Goal: Navigation & Orientation: Find specific page/section

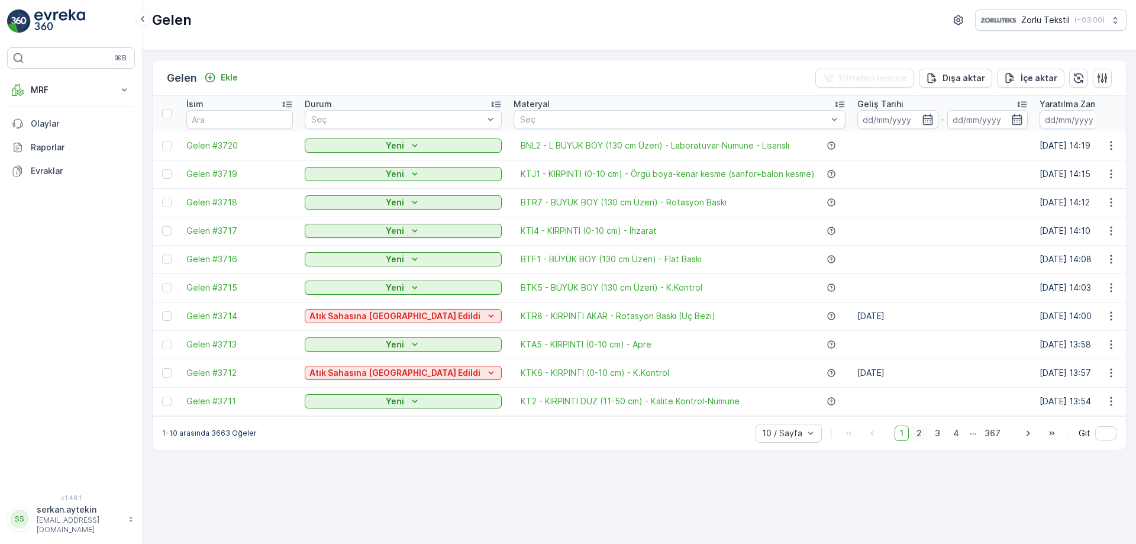
click at [918, 439] on span "2" at bounding box center [920, 433] width 16 height 15
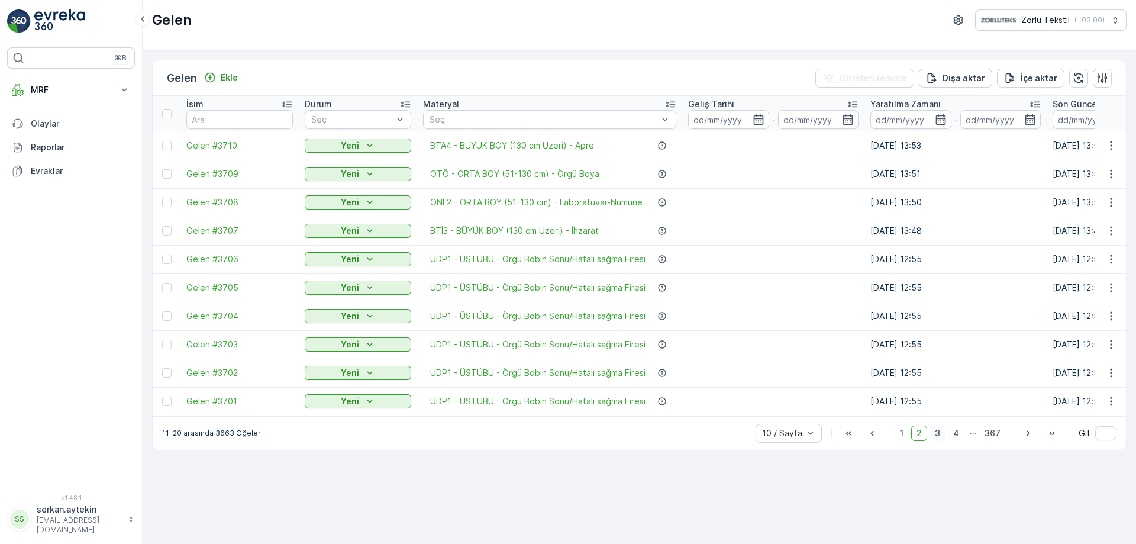
click at [943, 440] on span "3" at bounding box center [938, 433] width 16 height 15
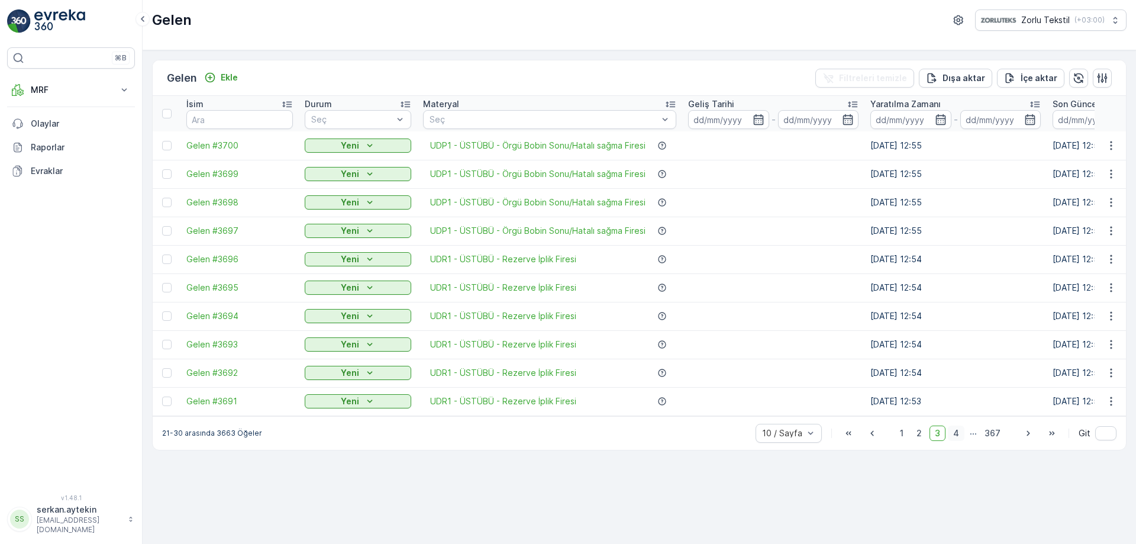
click at [961, 441] on span "4" at bounding box center [956, 433] width 17 height 15
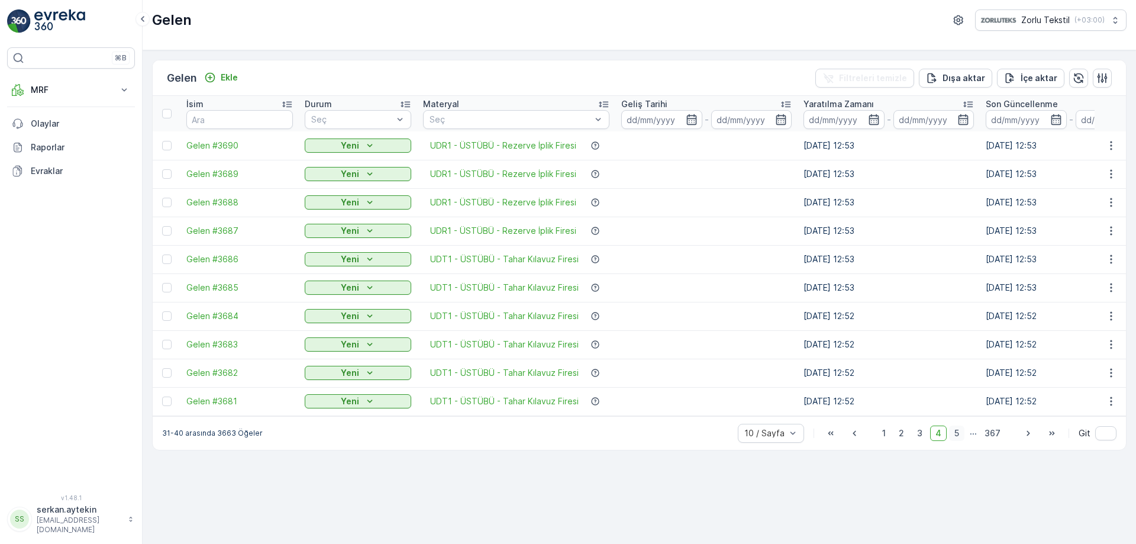
click at [952, 441] on span "5" at bounding box center [956, 433] width 15 height 15
